Goal: Contribute content: Add original content to the website for others to see

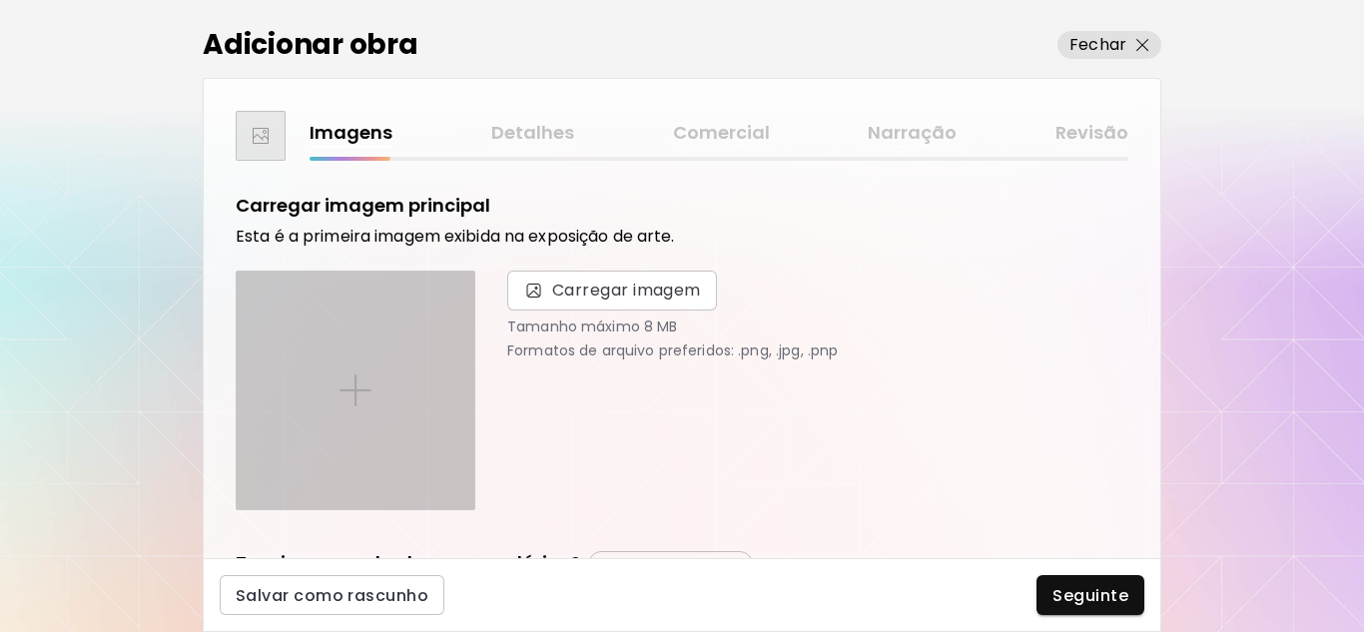
click at [369, 394] on img at bounding box center [356, 390] width 32 height 32
click at [0, 0] on input "file" at bounding box center [0, 0] width 0 height 0
click at [379, 416] on div at bounding box center [356, 391] width 238 height 238
click at [0, 0] on input "file" at bounding box center [0, 0] width 0 height 0
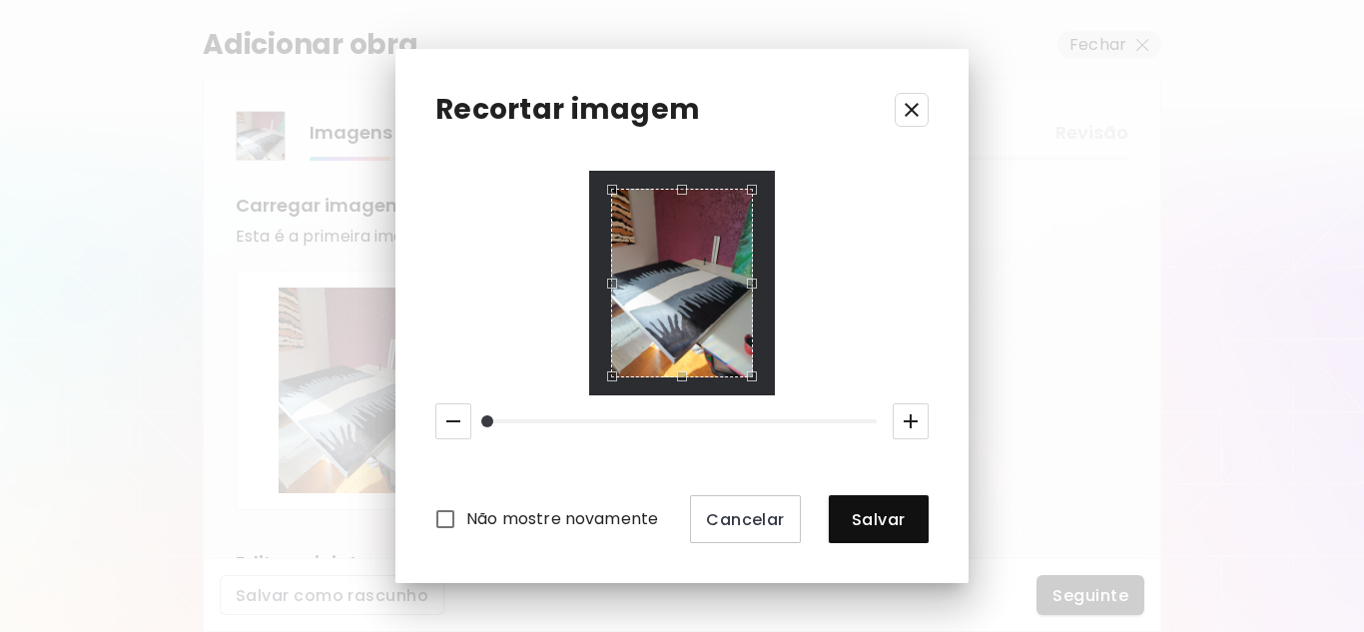
click at [908, 109] on icon "button" at bounding box center [912, 110] width 24 height 24
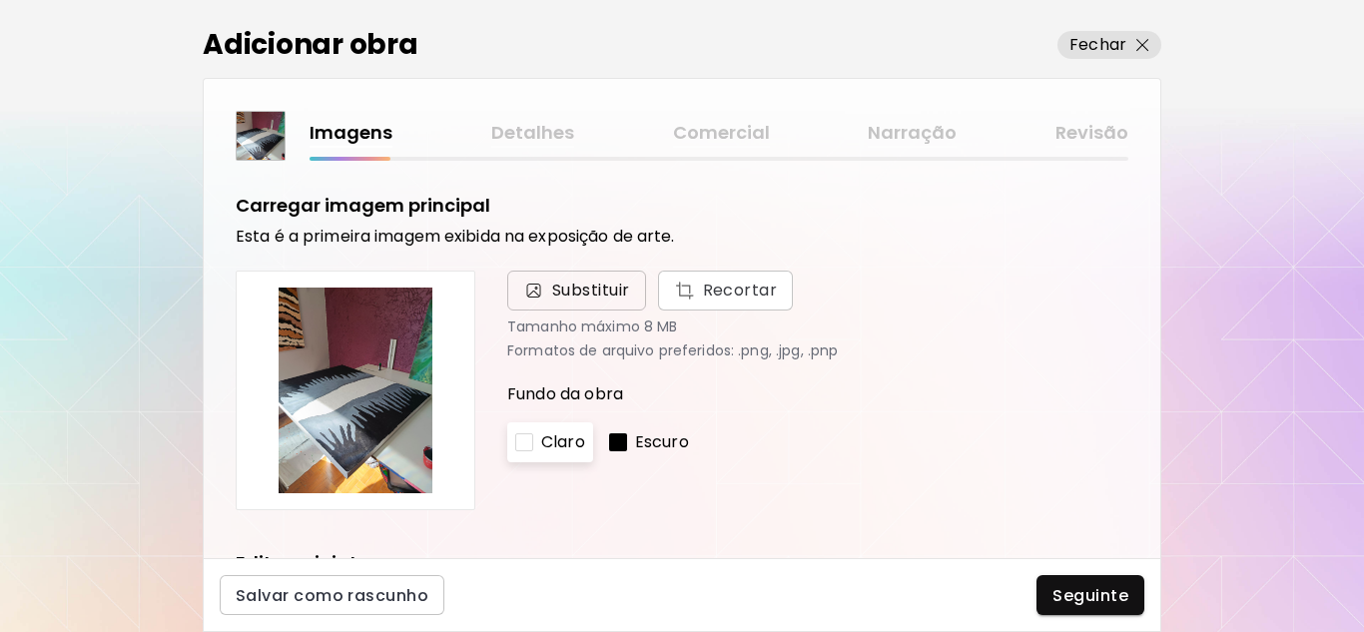
click at [594, 281] on span "Substituir" at bounding box center [591, 291] width 78 height 24
click at [0, 0] on input "Substituir Recortar" at bounding box center [0, 0] width 0 height 0
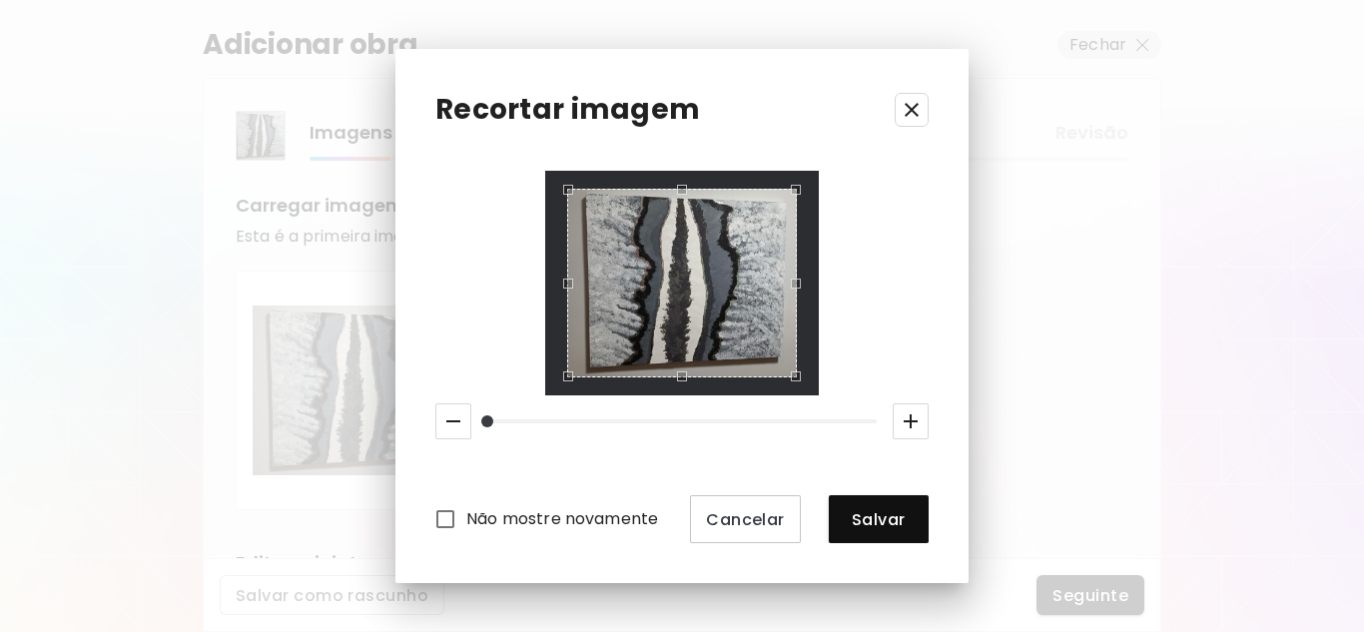
click at [547, 380] on div at bounding box center [681, 284] width 273 height 226
click at [685, 390] on div at bounding box center [681, 284] width 273 height 226
click at [813, 171] on div at bounding box center [681, 284] width 273 height 226
click at [684, 174] on div at bounding box center [681, 284] width 273 height 226
click at [810, 287] on div at bounding box center [681, 284] width 273 height 226
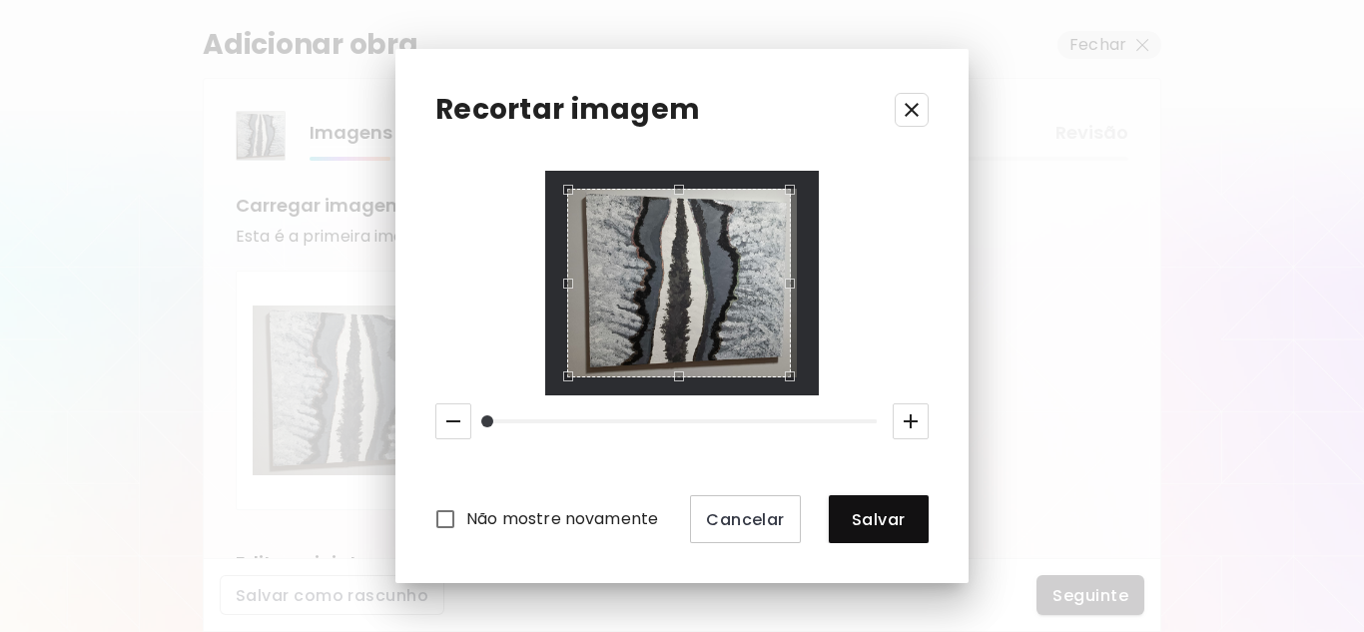
click at [795, 279] on div "Use the up and down arrow keys to move the east drag handle to change the crop …" at bounding box center [795, 279] width 0 height 0
click at [575, 379] on div "Use the arrow keys to move the south west drag handle to change the crop select…" at bounding box center [575, 379] width 0 height 0
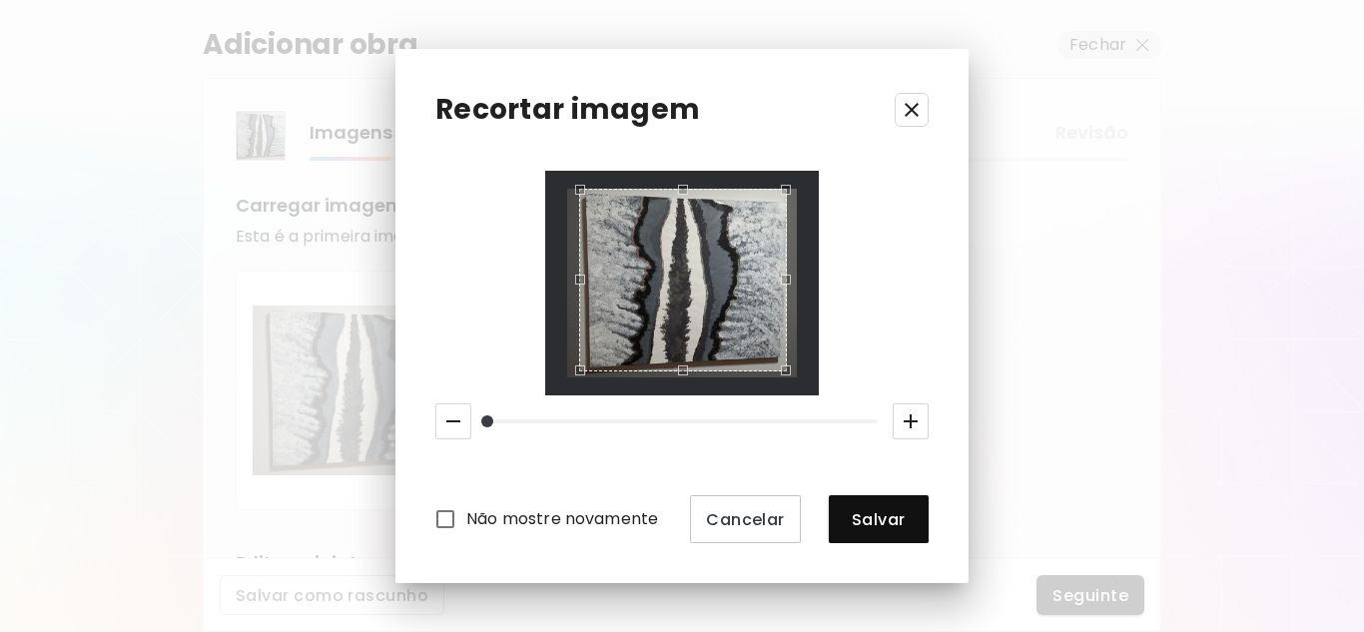
click at [791, 375] on div "Use the arrow keys to move the south east drag handle to change the crop select…" at bounding box center [791, 375] width 0 height 0
click at [678, 188] on div "Use the up and down arrow keys to move the north drag handle to change the crop…" at bounding box center [678, 188] width 0 height 0
click at [575, 379] on div "Use the arrow keys to move the south west drag handle to change the crop select…" at bounding box center [575, 379] width 0 height 0
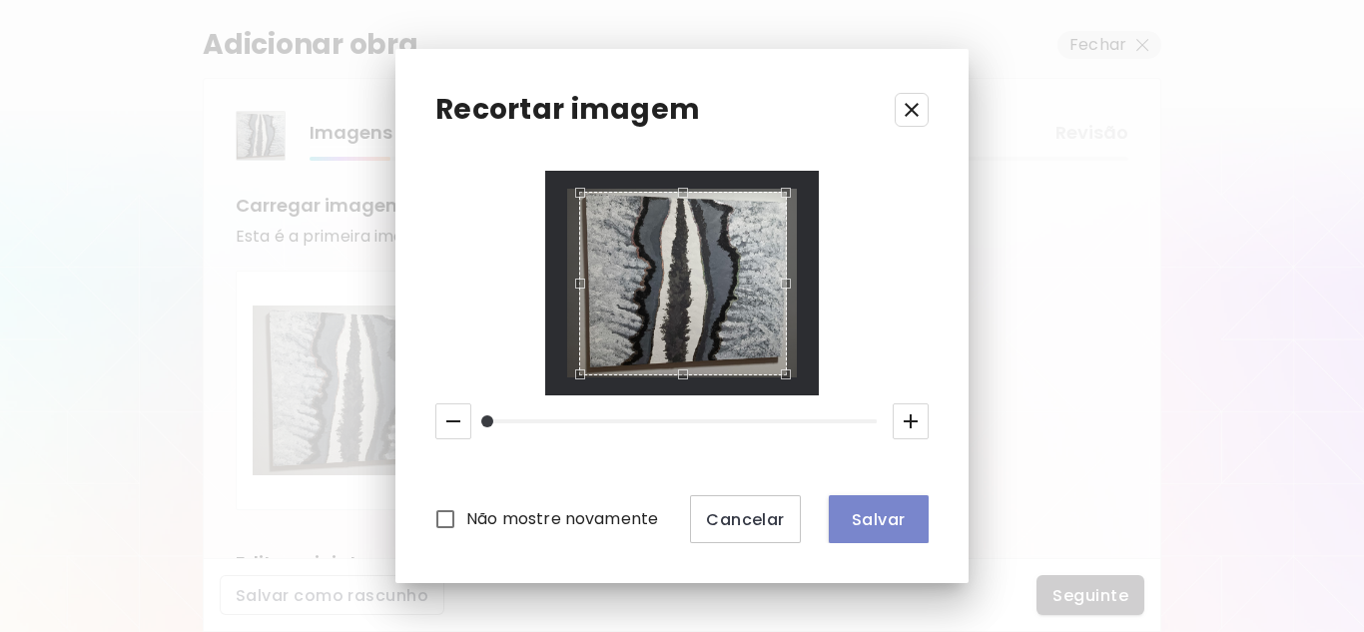
click at [880, 529] on span "Salvar" at bounding box center [879, 519] width 68 height 21
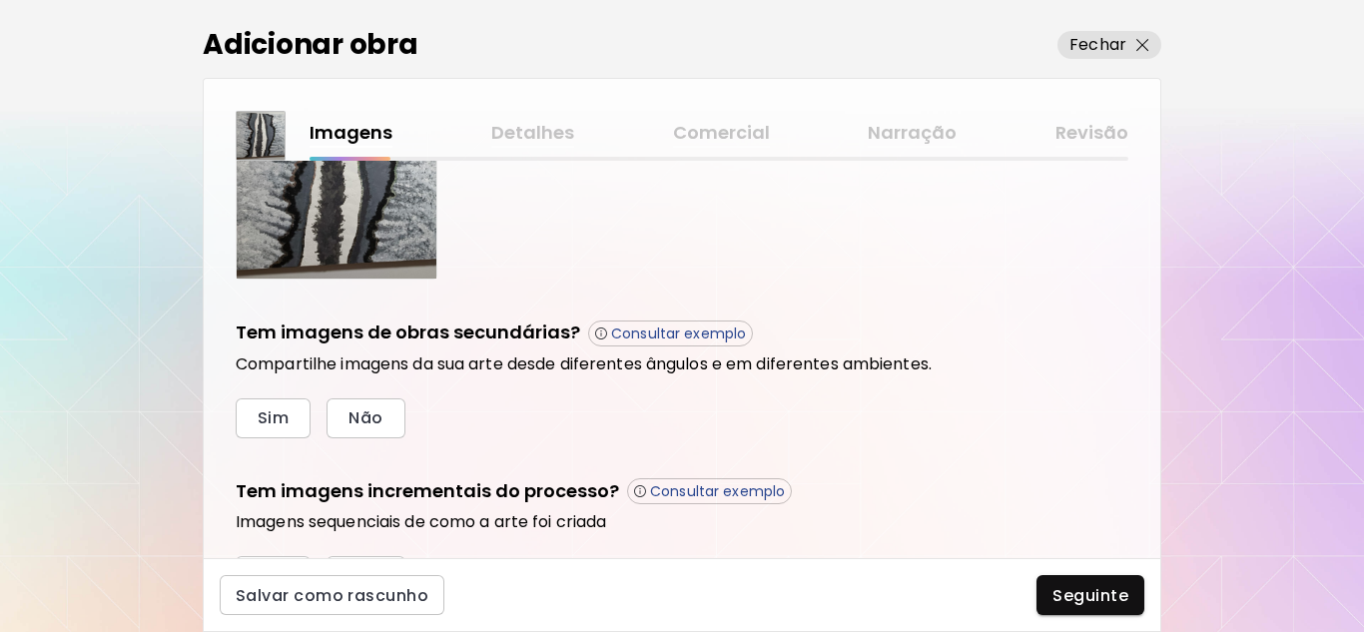
scroll to position [599, 0]
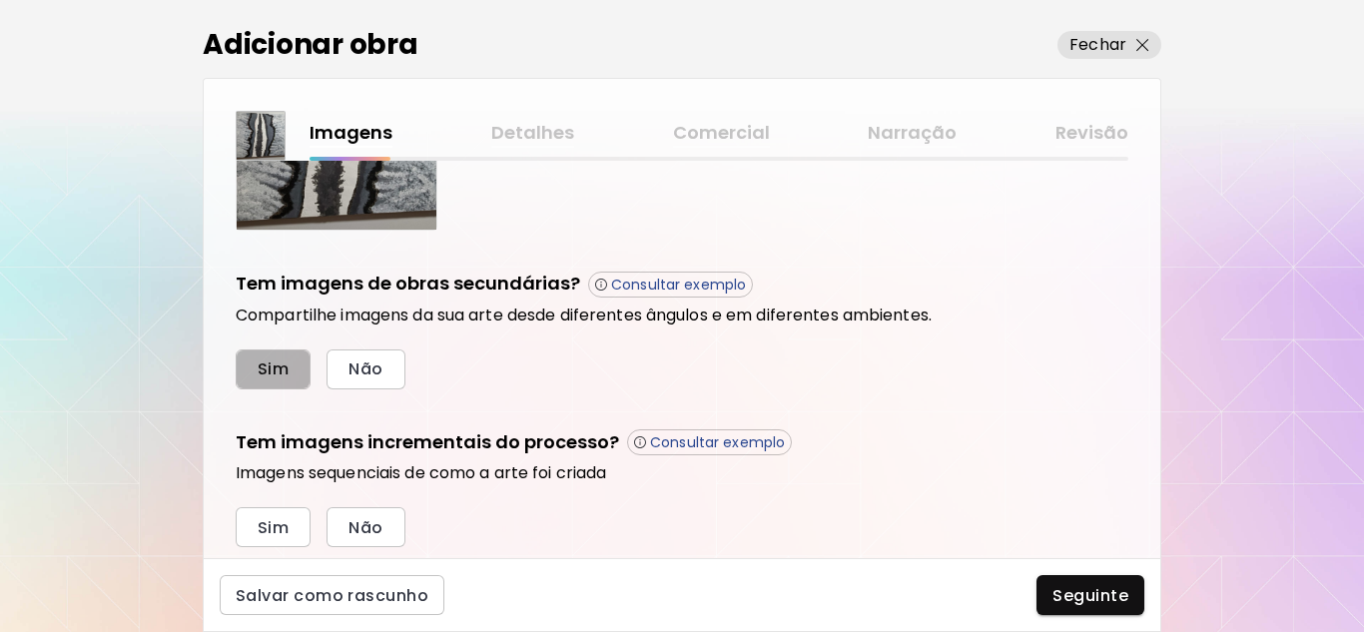
click at [269, 380] on button "Sim" at bounding box center [273, 369] width 75 height 40
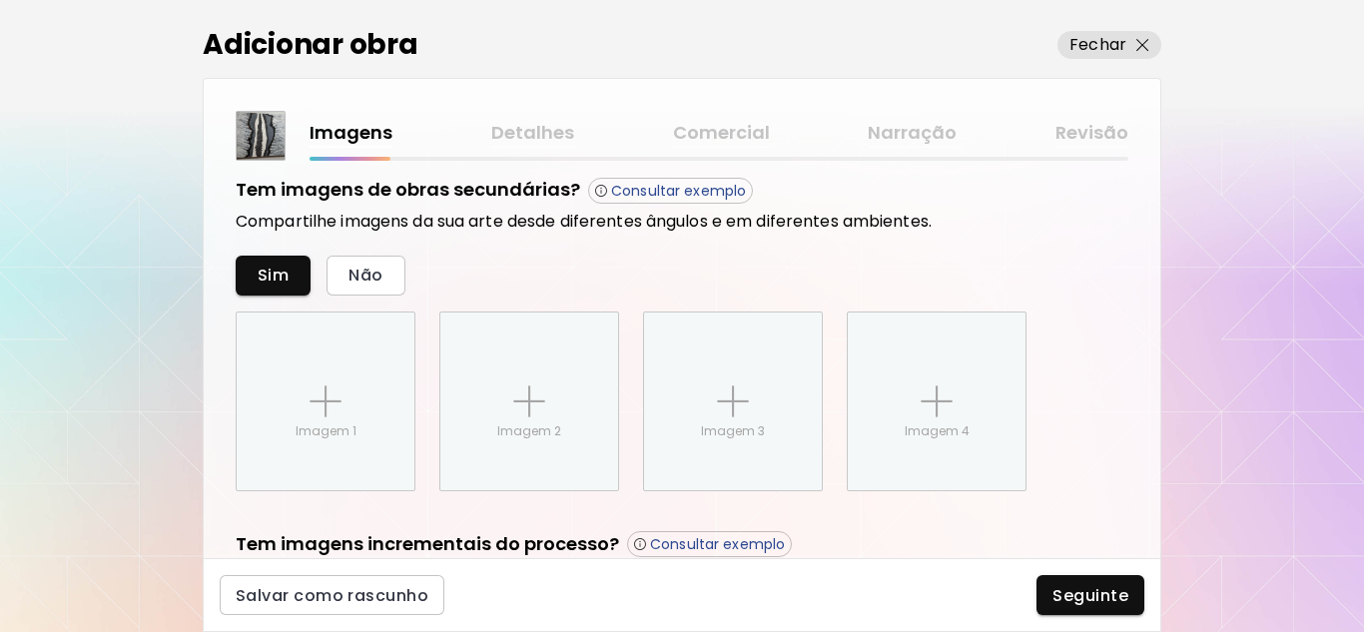
scroll to position [644, 0]
